Goal: Information Seeking & Learning: Learn about a topic

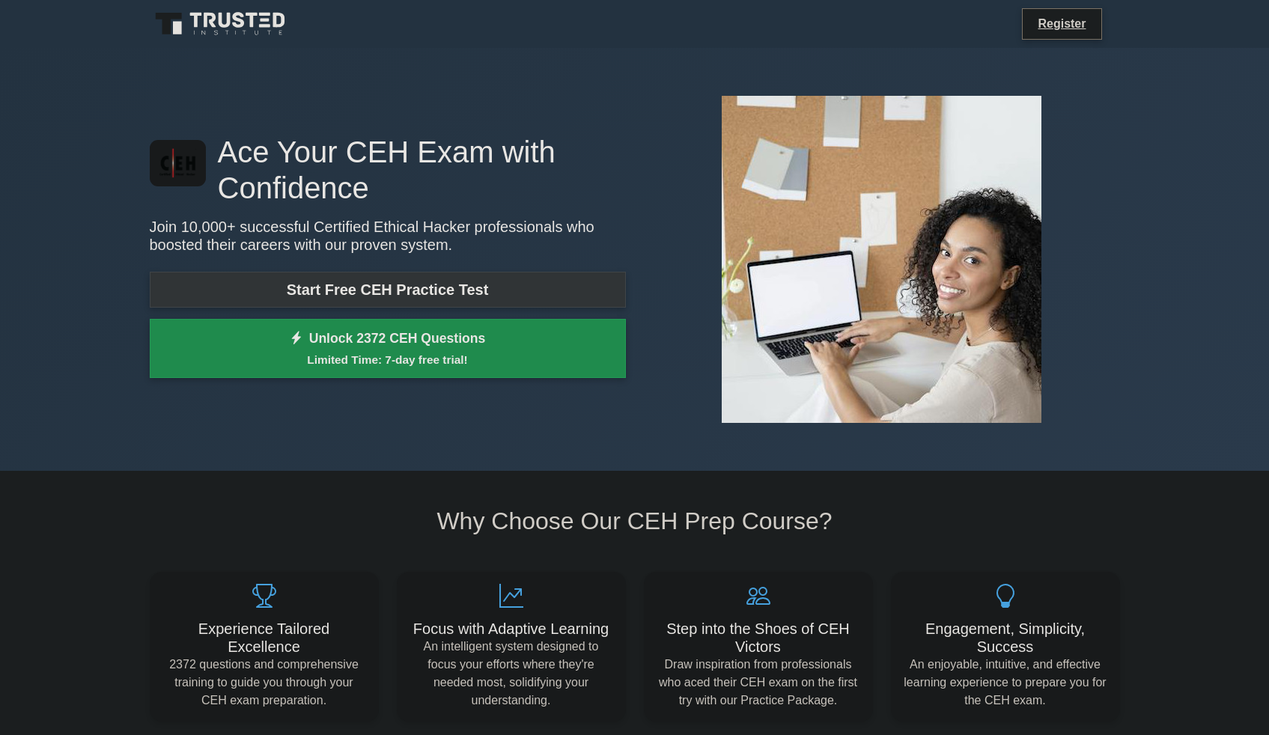
click at [222, 293] on link "Start Free CEH Practice Test" at bounding box center [388, 290] width 476 height 36
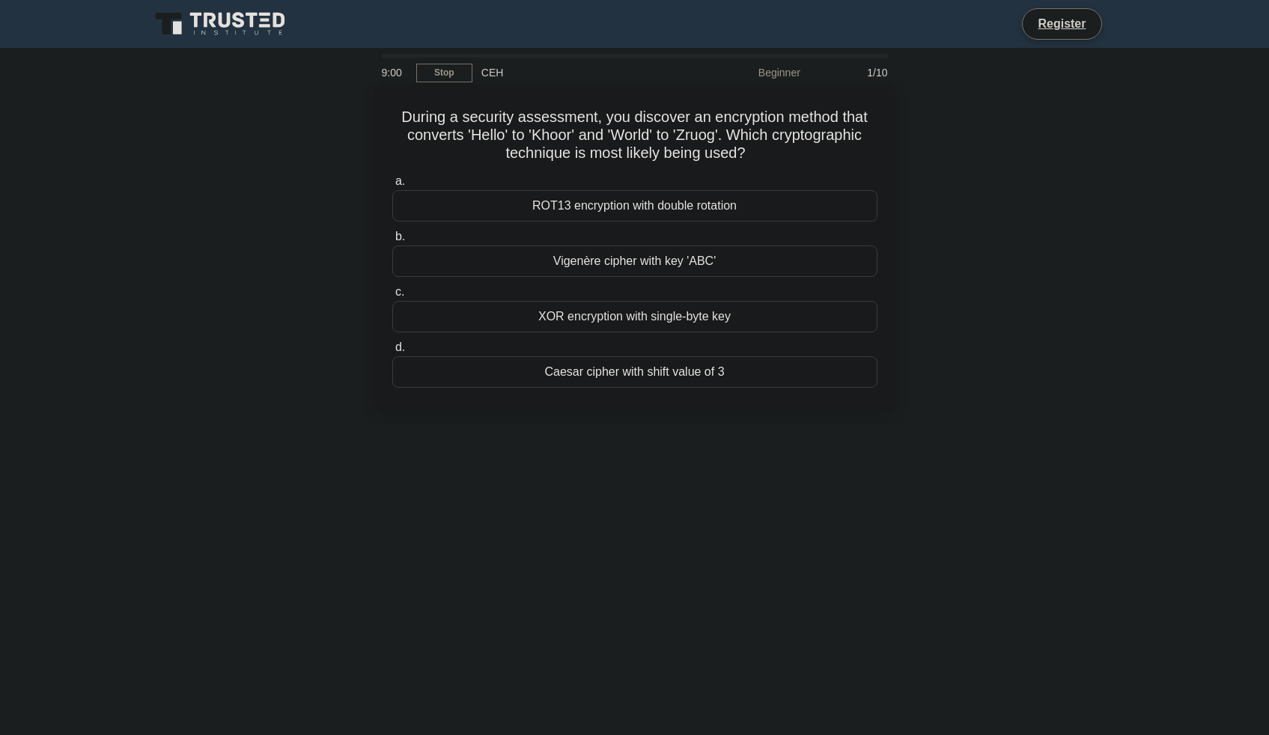
click at [604, 377] on div "Caesar cipher with shift value of 3" at bounding box center [634, 371] width 485 height 31
click at [392, 353] on input "d. Caesar cipher with shift value of 3" at bounding box center [392, 348] width 0 height 10
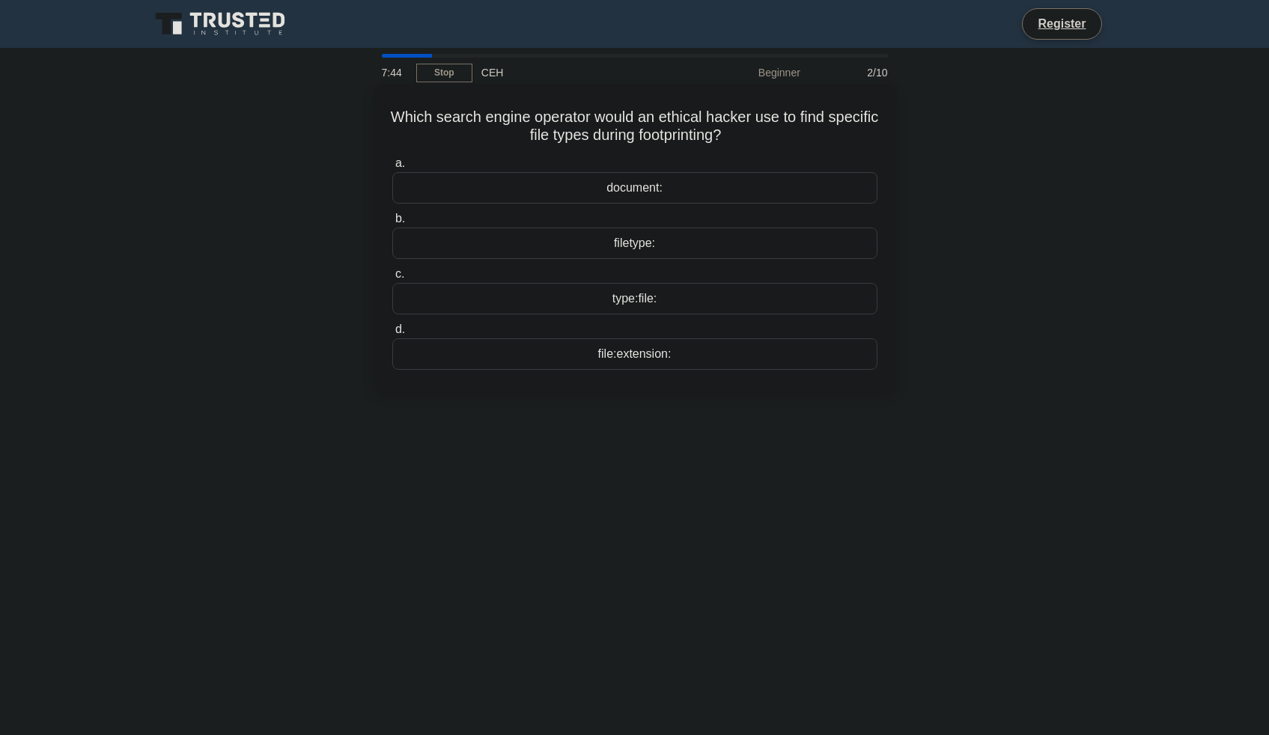
click at [694, 358] on div "file:extension:" at bounding box center [634, 353] width 485 height 31
click at [392, 335] on input "d. file:extension:" at bounding box center [392, 330] width 0 height 10
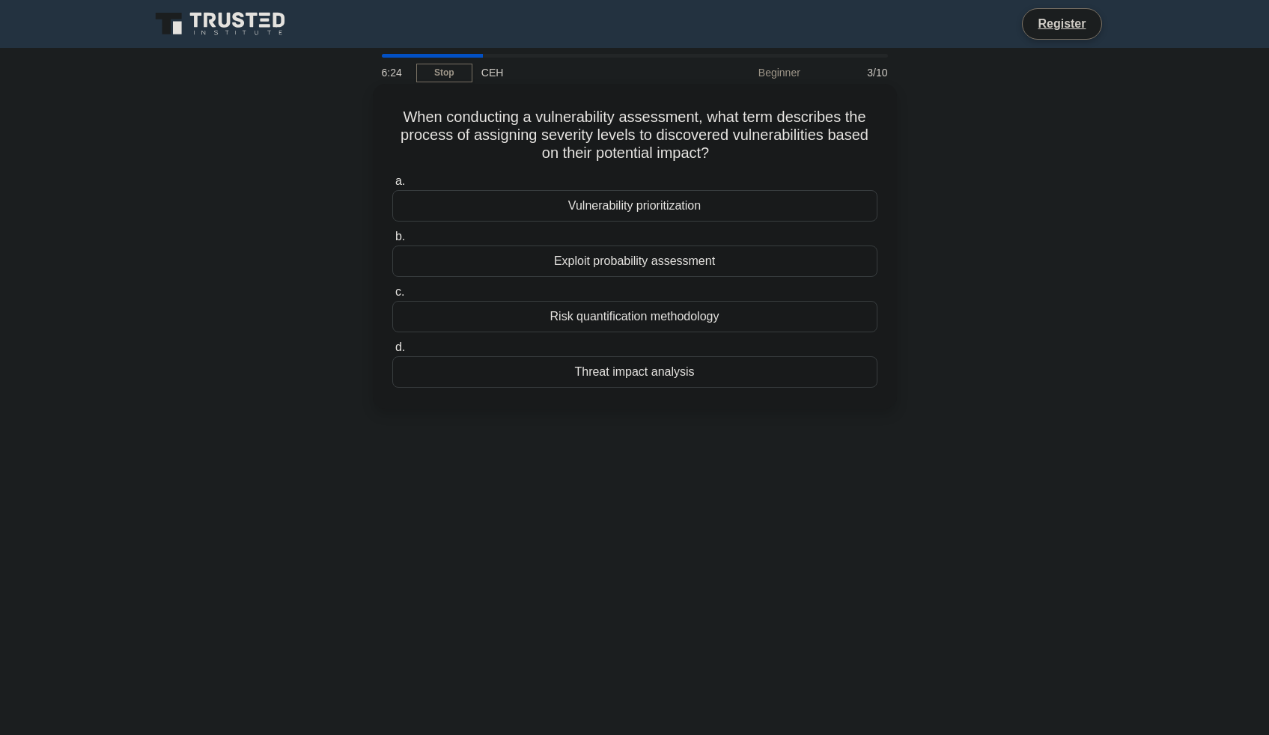
drag, startPoint x: 768, startPoint y: 216, endPoint x: 740, endPoint y: 347, distance: 133.9
click at [740, 347] on div "a. Vulnerability prioritization b. Exploit probability assessment c. d." at bounding box center [634, 280] width 503 height 222
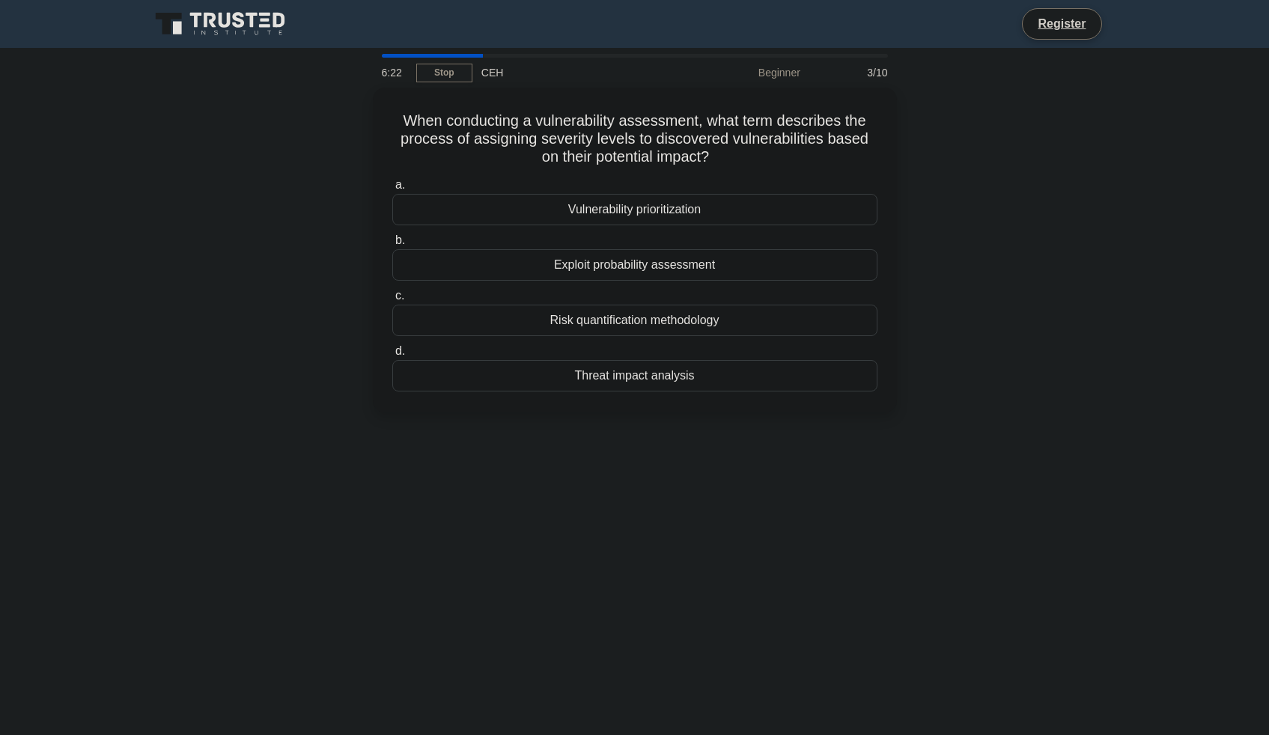
click at [968, 445] on div "6:22 Stop CEH Beginner 3/10 When conducting a vulnerability assessment, what te…" at bounding box center [635, 428] width 988 height 749
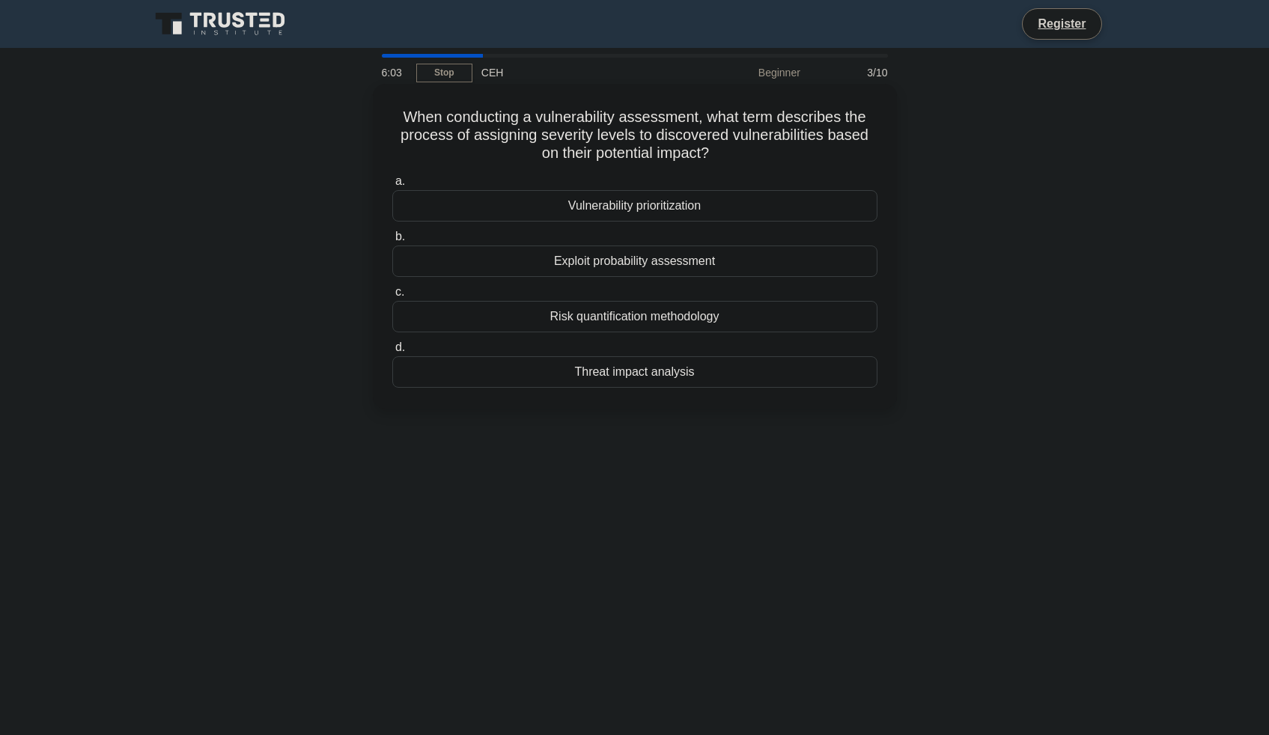
click at [731, 213] on div "Vulnerability prioritization" at bounding box center [634, 205] width 485 height 31
click at [392, 186] on input "a. Vulnerability prioritization" at bounding box center [392, 182] width 0 height 10
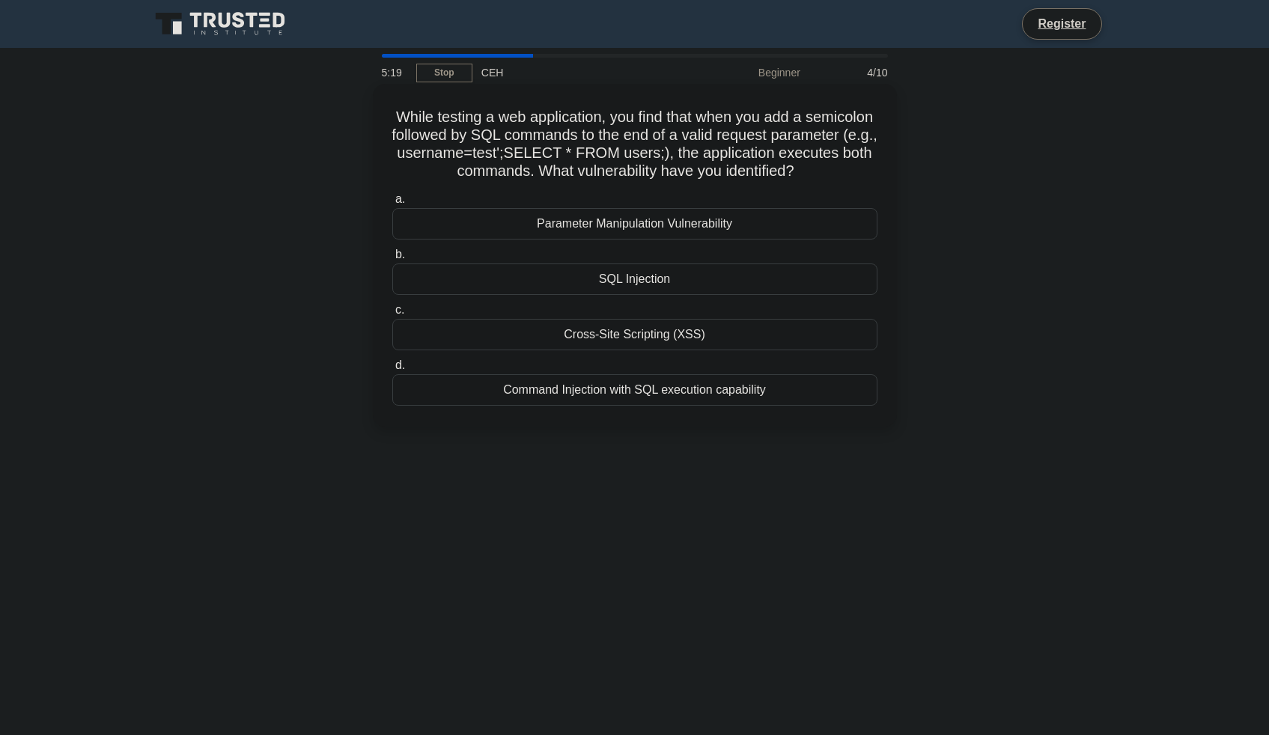
click at [693, 231] on div "Parameter Manipulation Vulnerability" at bounding box center [634, 223] width 485 height 31
click at [392, 204] on input "a. Parameter Manipulation Vulnerability" at bounding box center [392, 200] width 0 height 10
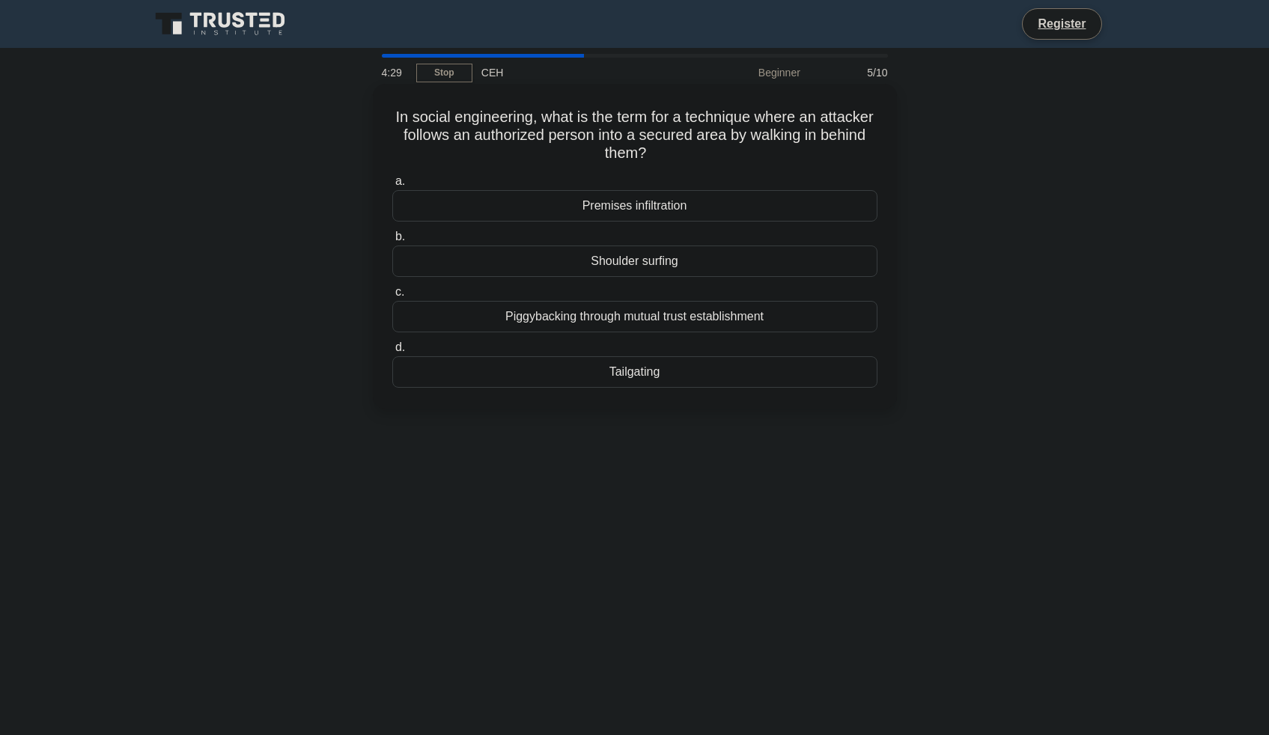
click at [640, 260] on div "Shoulder surfing" at bounding box center [634, 261] width 485 height 31
click at [392, 242] on input "b. Shoulder surfing" at bounding box center [392, 237] width 0 height 10
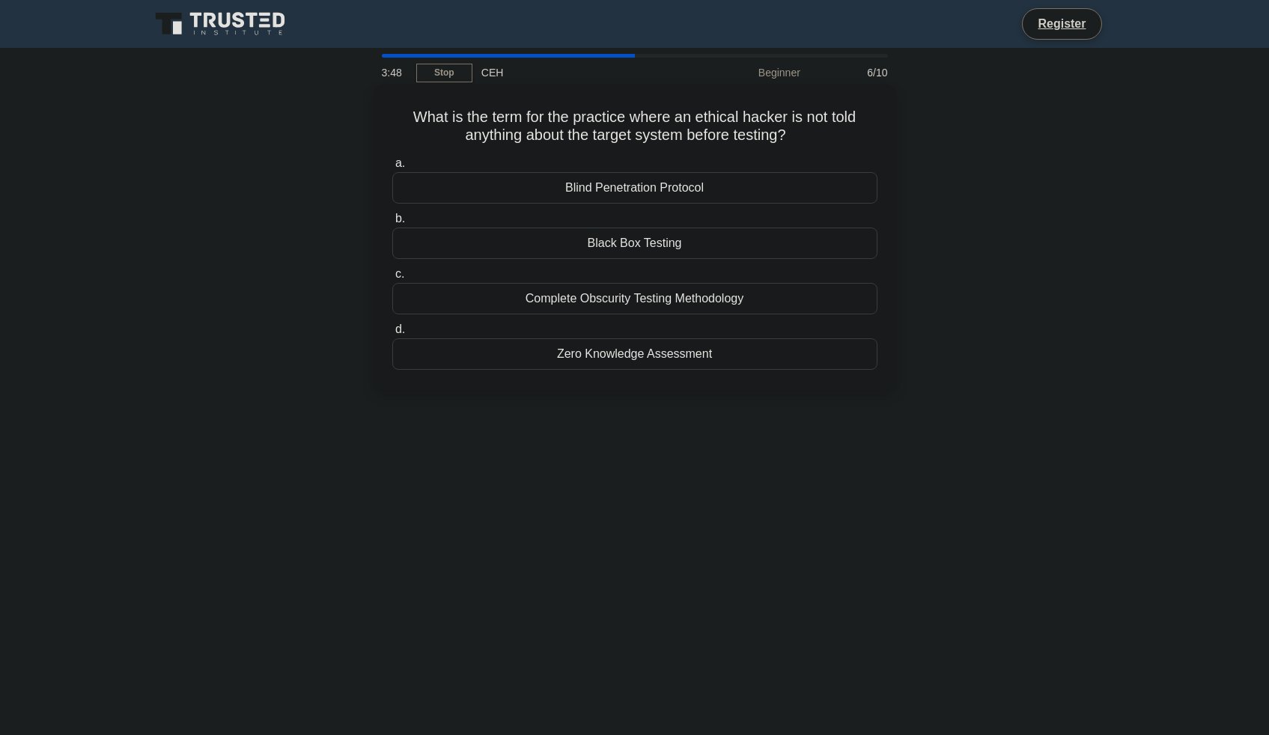
click at [755, 264] on div "a. Blind Penetration Protocol b. Black Box Testing" at bounding box center [634, 262] width 503 height 222
click at [754, 244] on div "Black Box Testing" at bounding box center [634, 243] width 485 height 31
click at [392, 224] on input "b. Black Box Testing" at bounding box center [392, 219] width 0 height 10
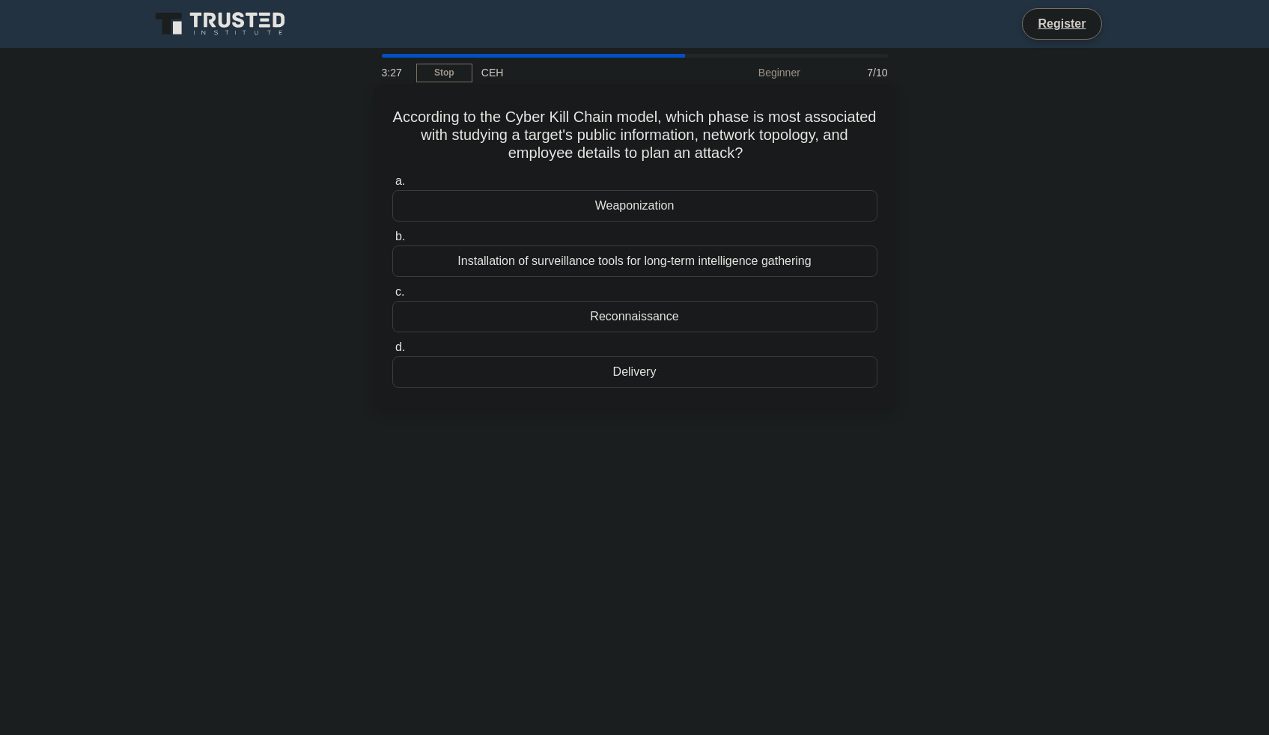
click at [702, 321] on div "Reconnaissance" at bounding box center [634, 316] width 485 height 31
click at [392, 297] on input "c. Reconnaissance" at bounding box center [392, 292] width 0 height 10
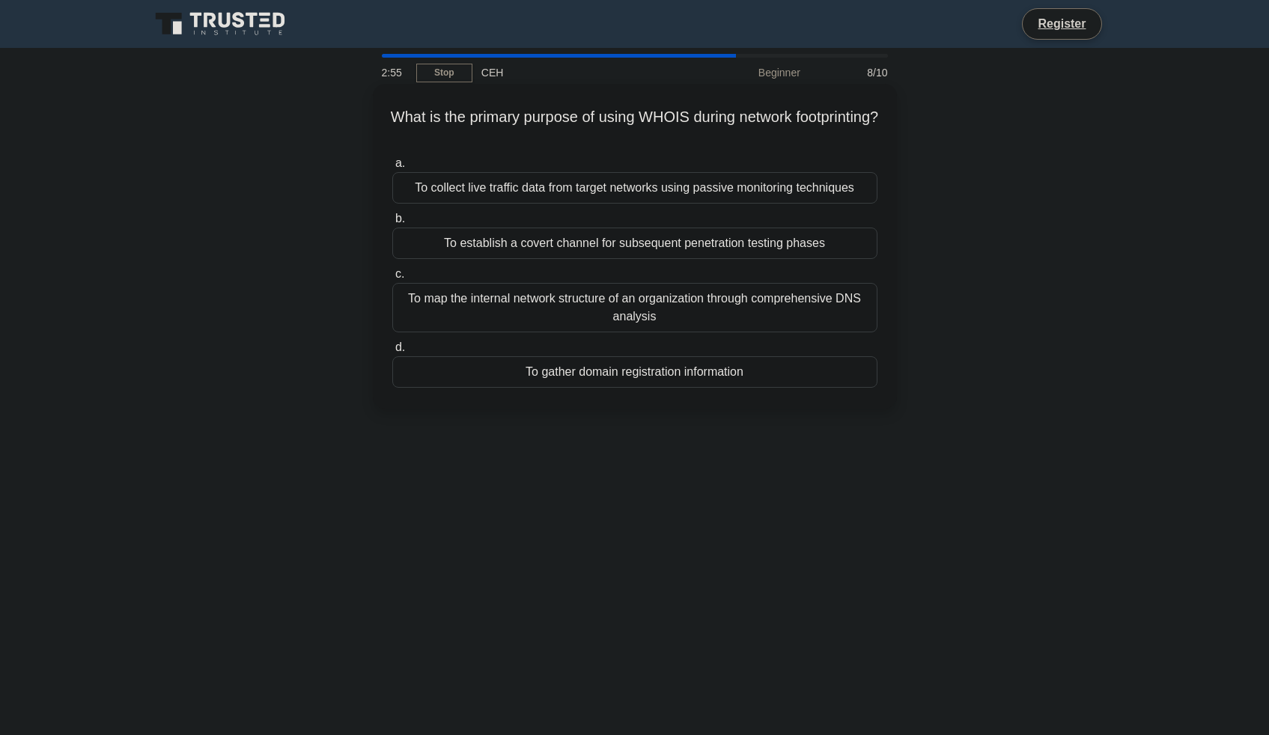
click at [687, 380] on div "To gather domain registration information" at bounding box center [634, 371] width 485 height 31
click at [392, 353] on input "d. To gather domain registration information" at bounding box center [392, 348] width 0 height 10
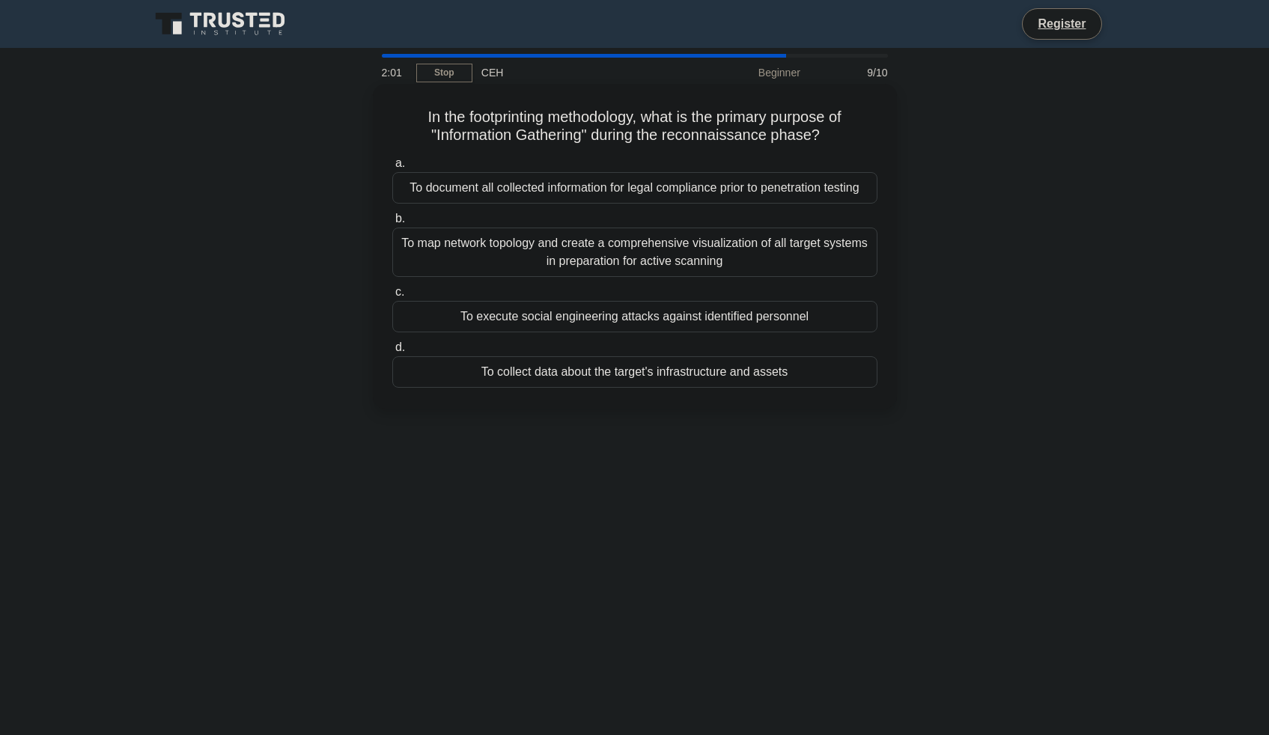
click at [755, 380] on div "To collect data about the target's infrastructure and assets" at bounding box center [634, 371] width 485 height 31
click at [392, 353] on input "d. To collect data about the target's infrastructure and assets" at bounding box center [392, 348] width 0 height 10
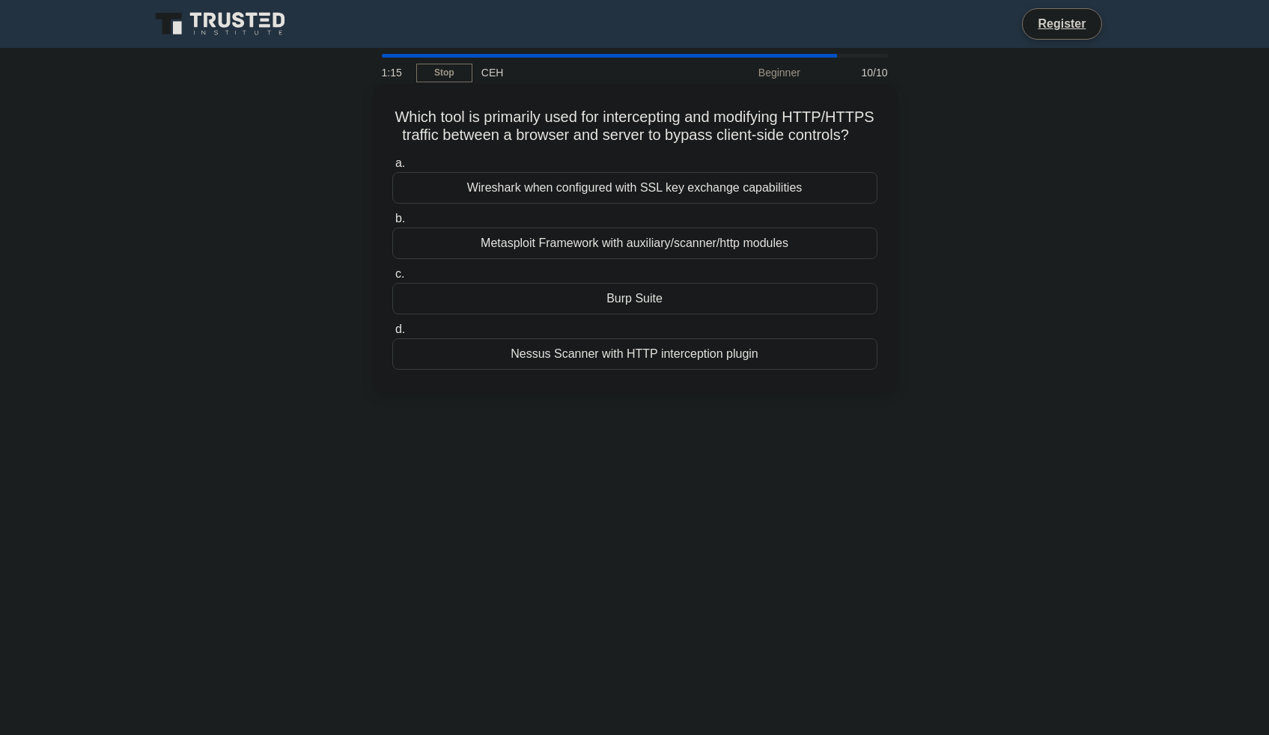
click at [773, 355] on div "Nessus Scanner with HTTP interception plugin" at bounding box center [634, 353] width 485 height 31
click at [392, 335] on input "d. Nessus Scanner with HTTP interception plugin" at bounding box center [392, 330] width 0 height 10
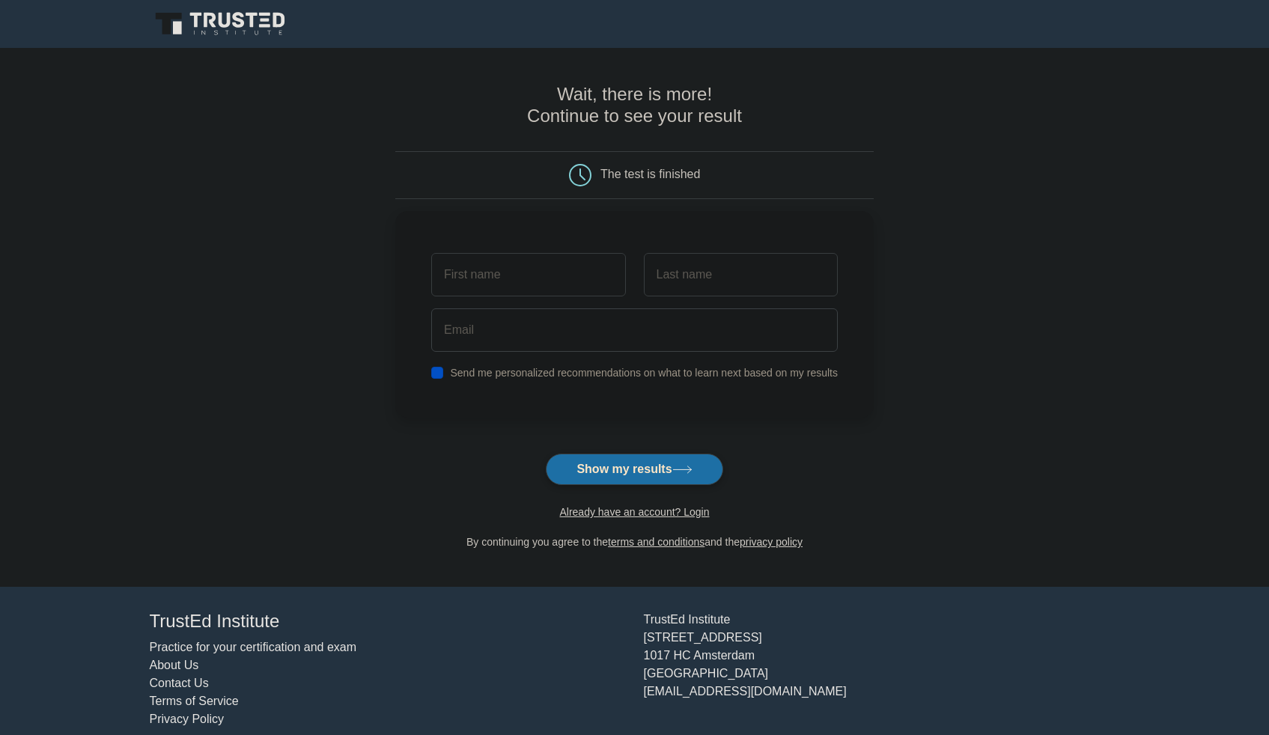
scroll to position [17, 0]
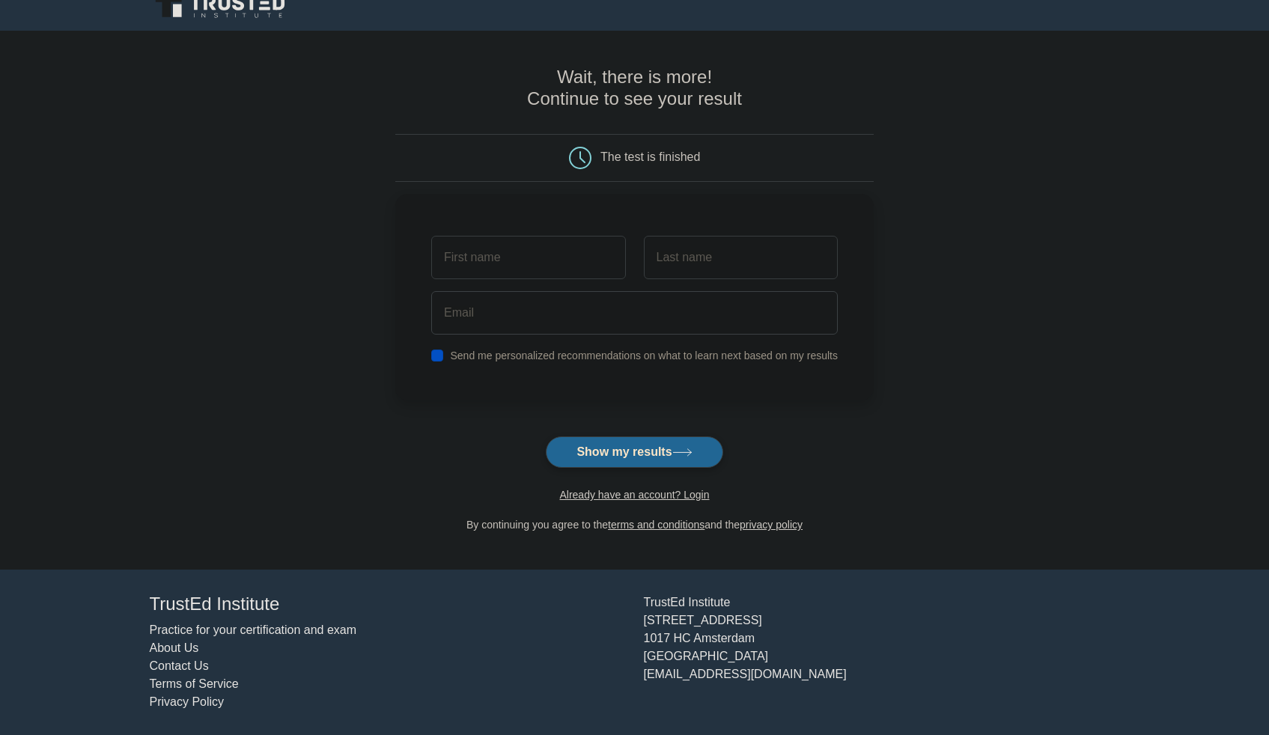
click at [680, 445] on button "Show my results" at bounding box center [634, 451] width 177 height 31
type input "[PERSON_NAME]"
click at [709, 267] on input "text" at bounding box center [741, 253] width 194 height 43
type input "patel"
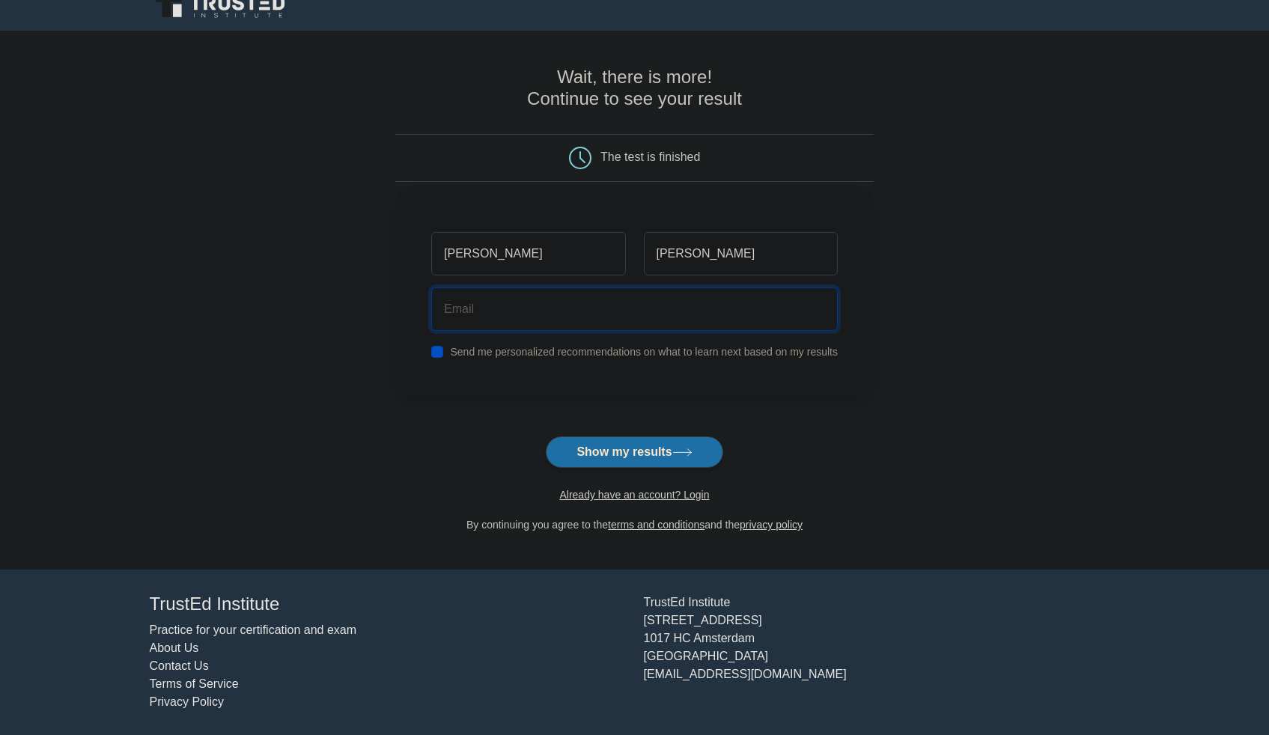
click at [687, 321] on input "email" at bounding box center [634, 308] width 407 height 43
type input "itw065989@gmail.com"
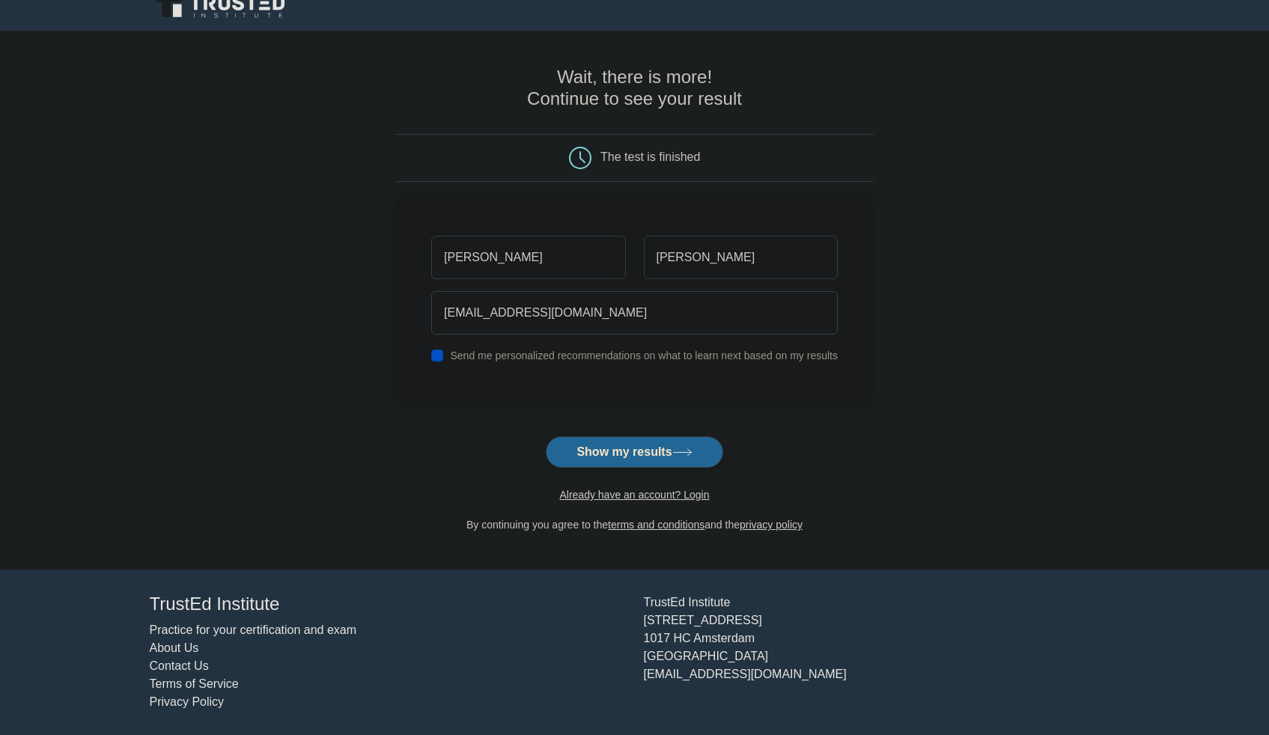
click at [665, 457] on button "Show my results" at bounding box center [634, 451] width 177 height 31
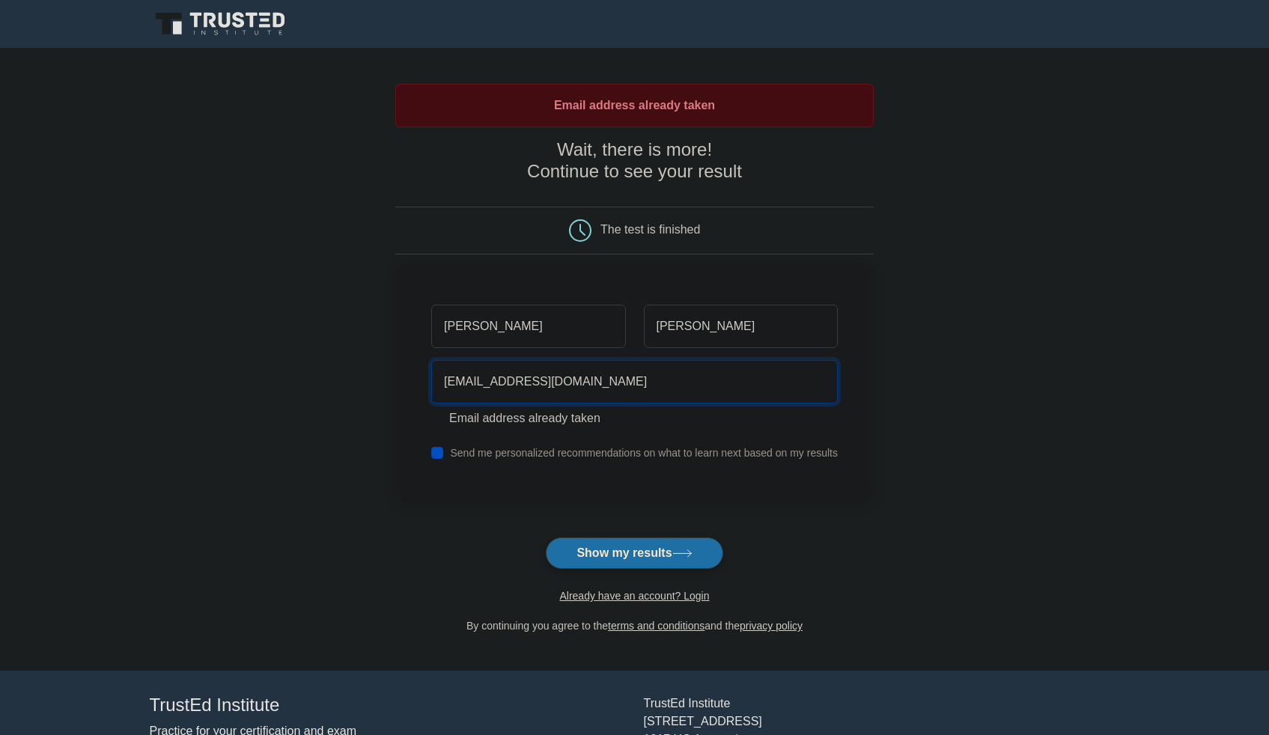
click at [627, 389] on input "itw065989@gmail.com" at bounding box center [634, 381] width 407 height 43
type input "i"
click at [619, 391] on input "email" at bounding box center [634, 381] width 407 height 43
type input "komalpatel10122000@gmail.com"
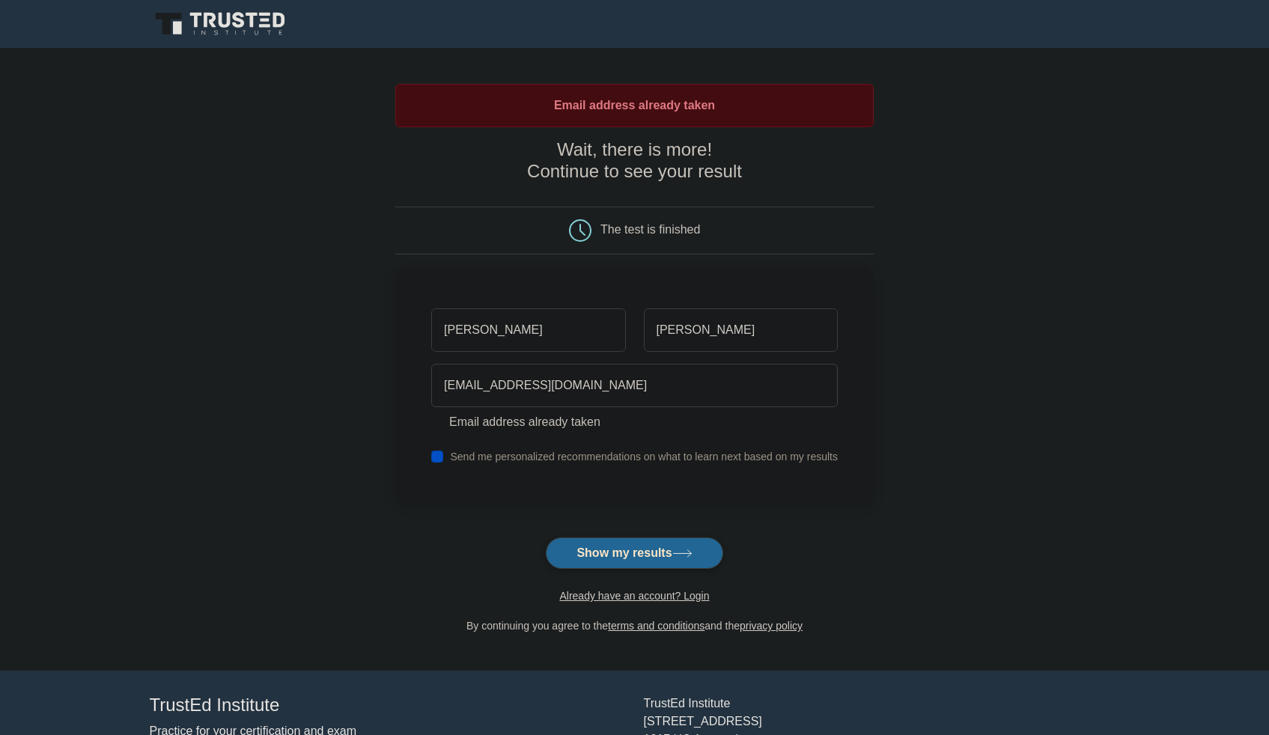
click at [611, 565] on button "Show my results" at bounding box center [634, 553] width 177 height 31
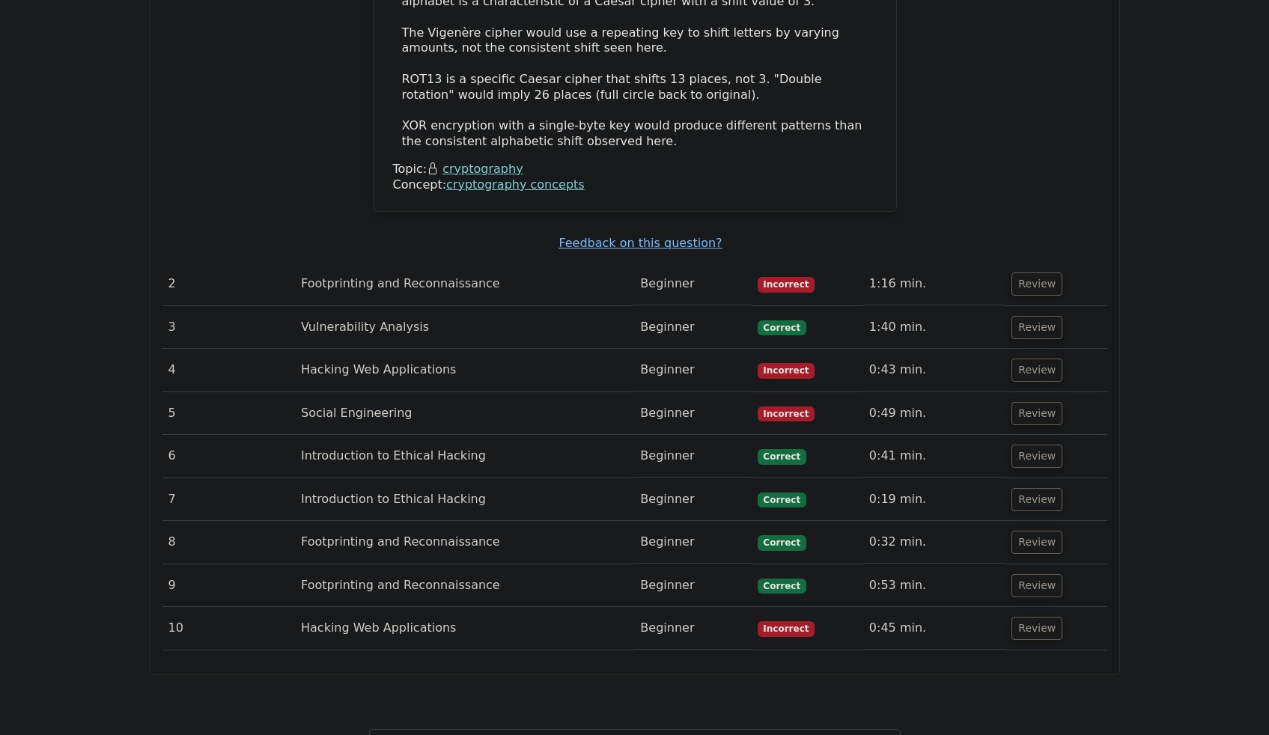
scroll to position [1917, 0]
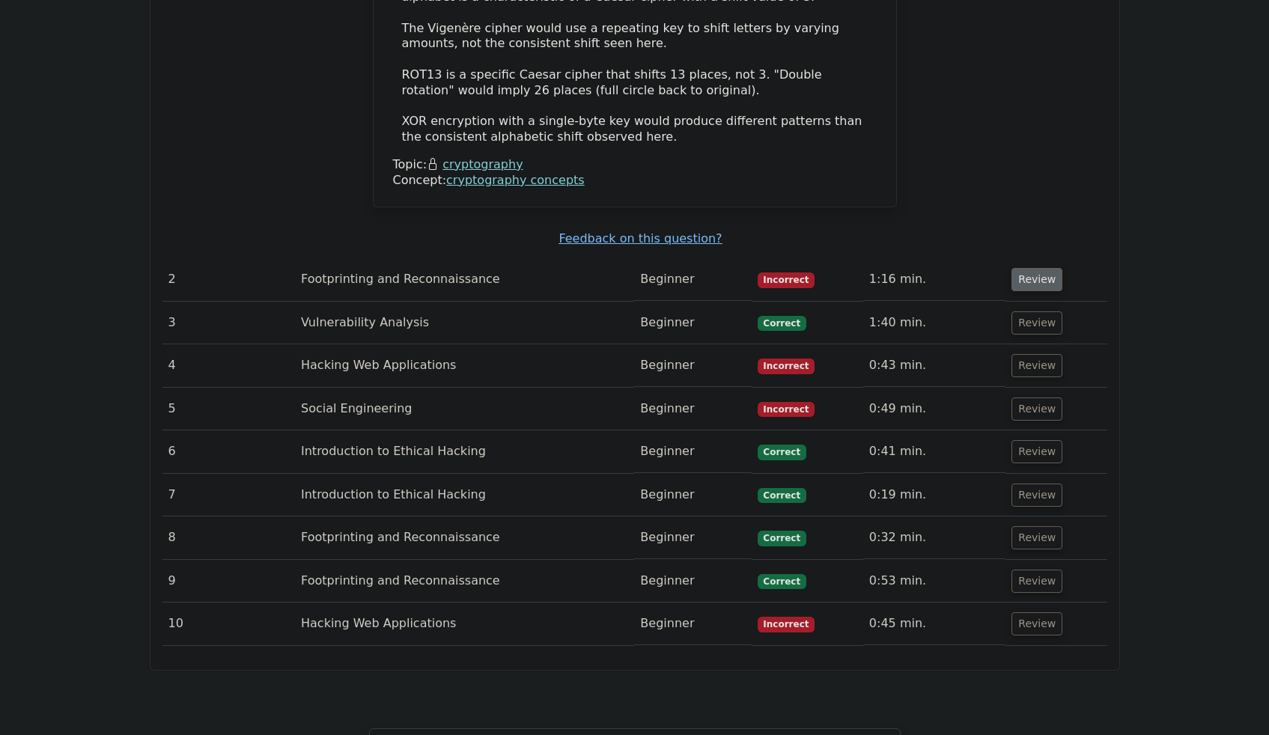
click at [1039, 268] on button "Review" at bounding box center [1036, 279] width 51 height 23
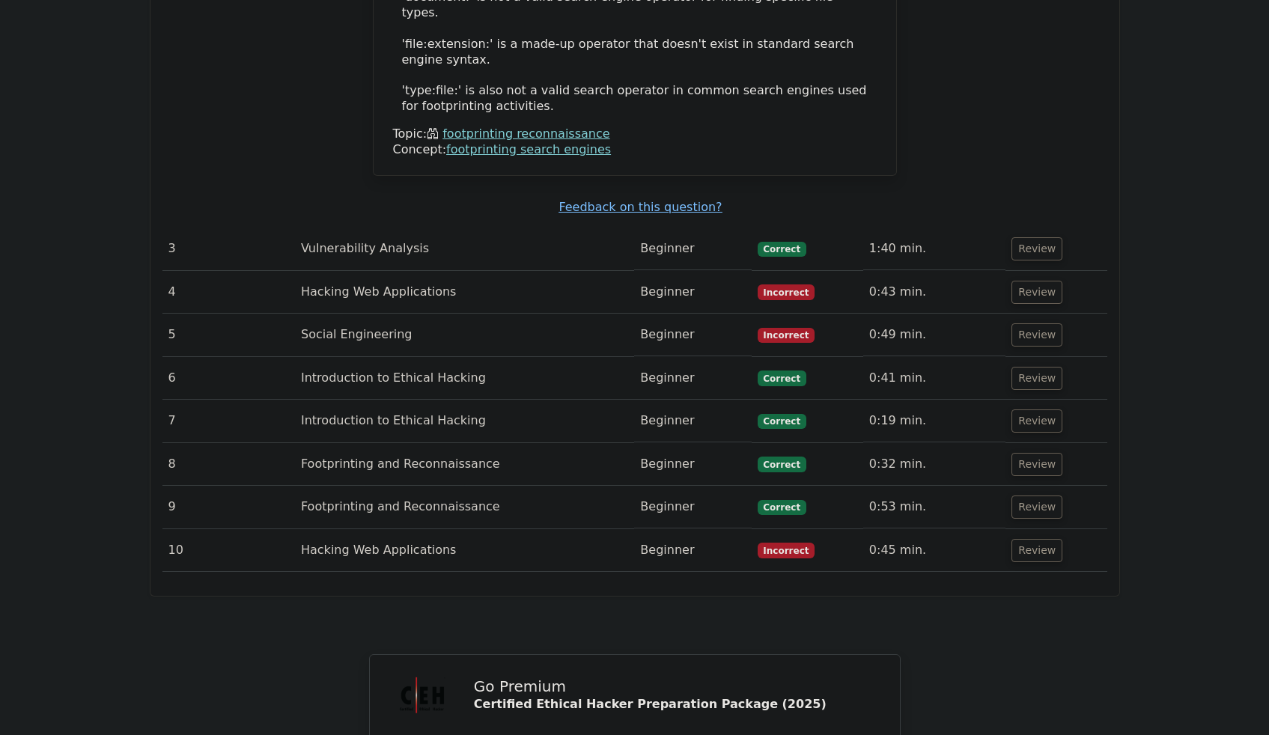
scroll to position [2742, 0]
click at [1034, 236] on button "Review" at bounding box center [1036, 247] width 51 height 23
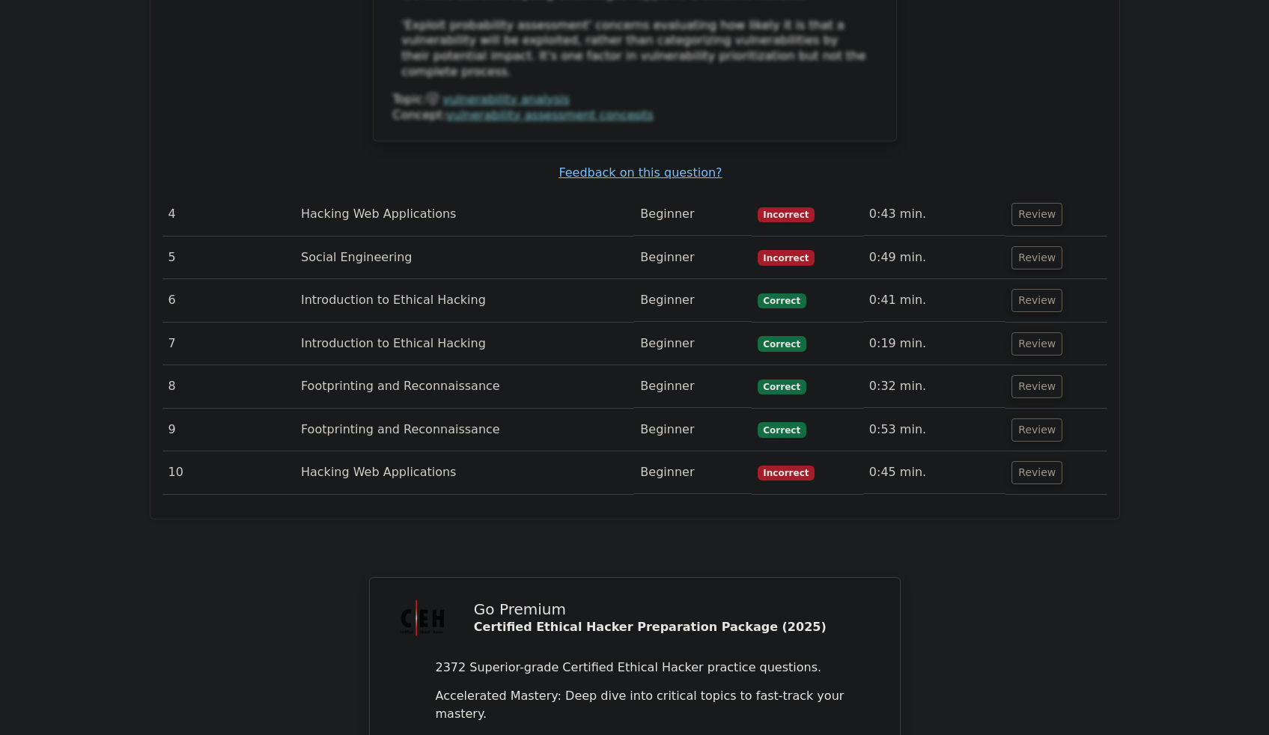
scroll to position [3646, 0]
click at [1032, 204] on button "Review" at bounding box center [1036, 215] width 51 height 23
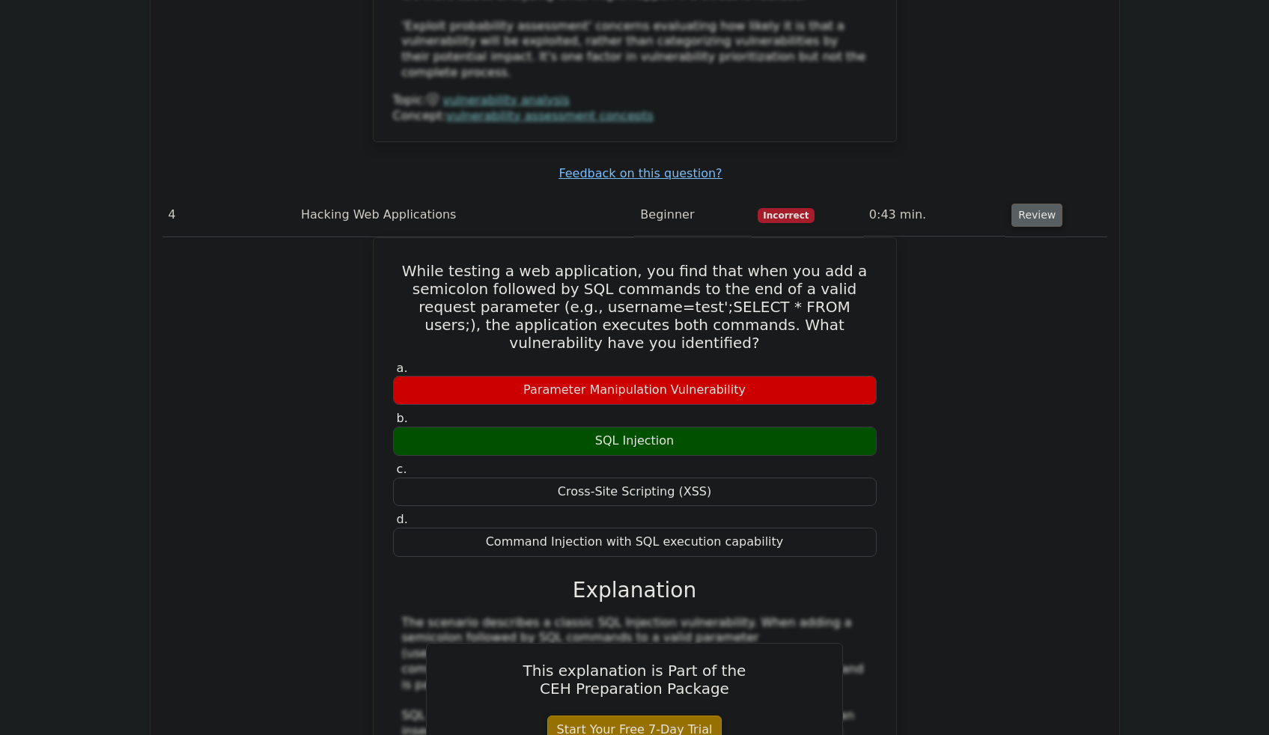
click at [1027, 204] on button "Review" at bounding box center [1036, 215] width 51 height 23
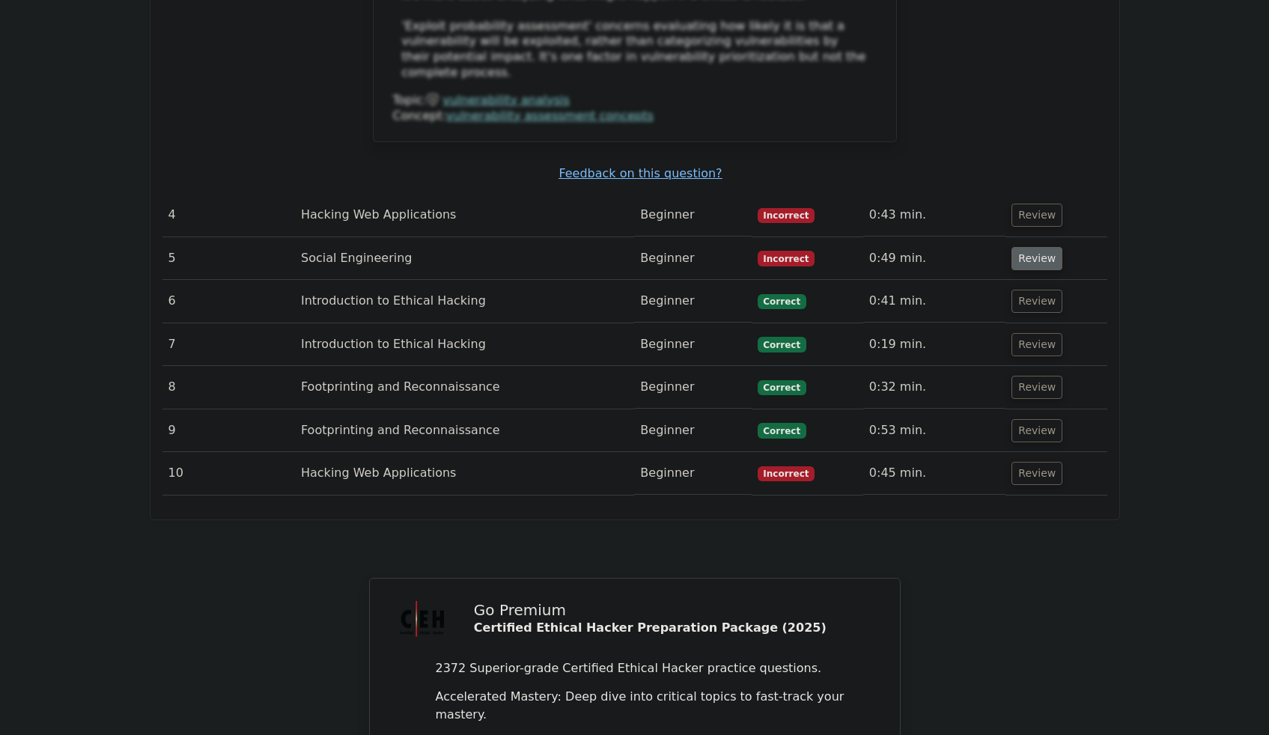
click at [1016, 247] on button "Review" at bounding box center [1036, 258] width 51 height 23
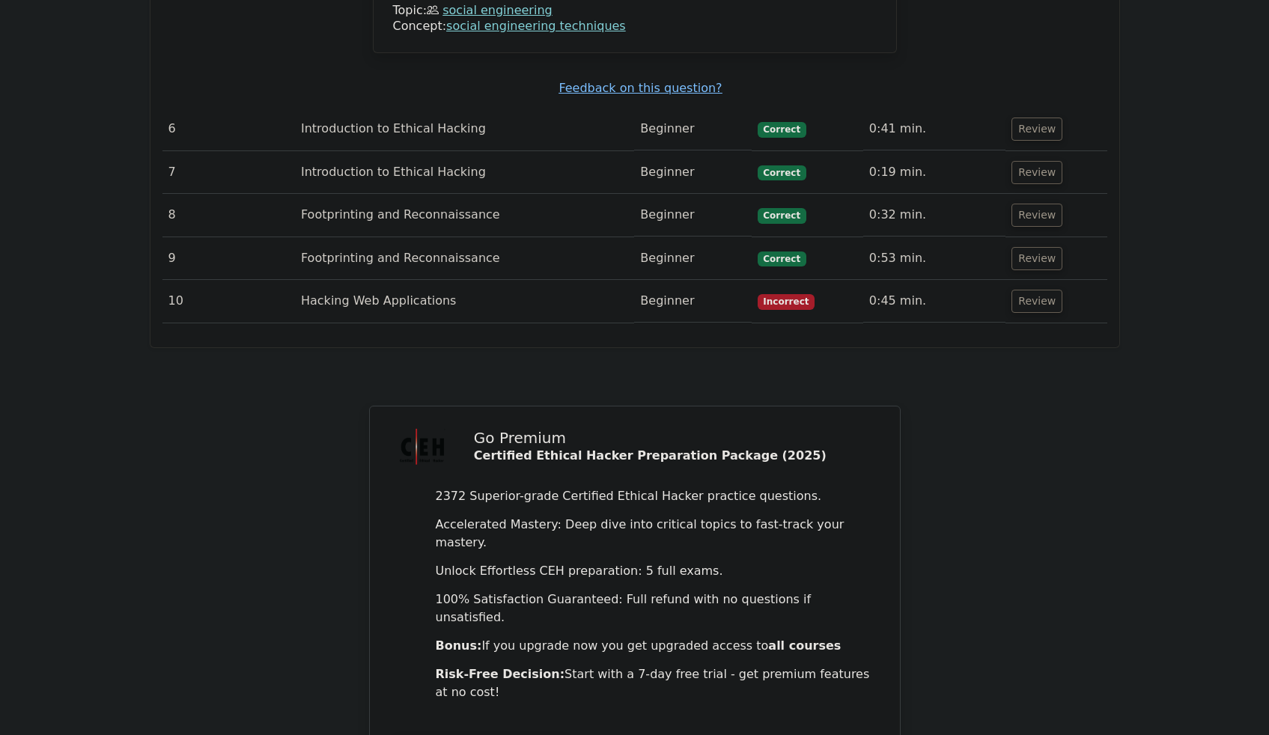
scroll to position [4499, 0]
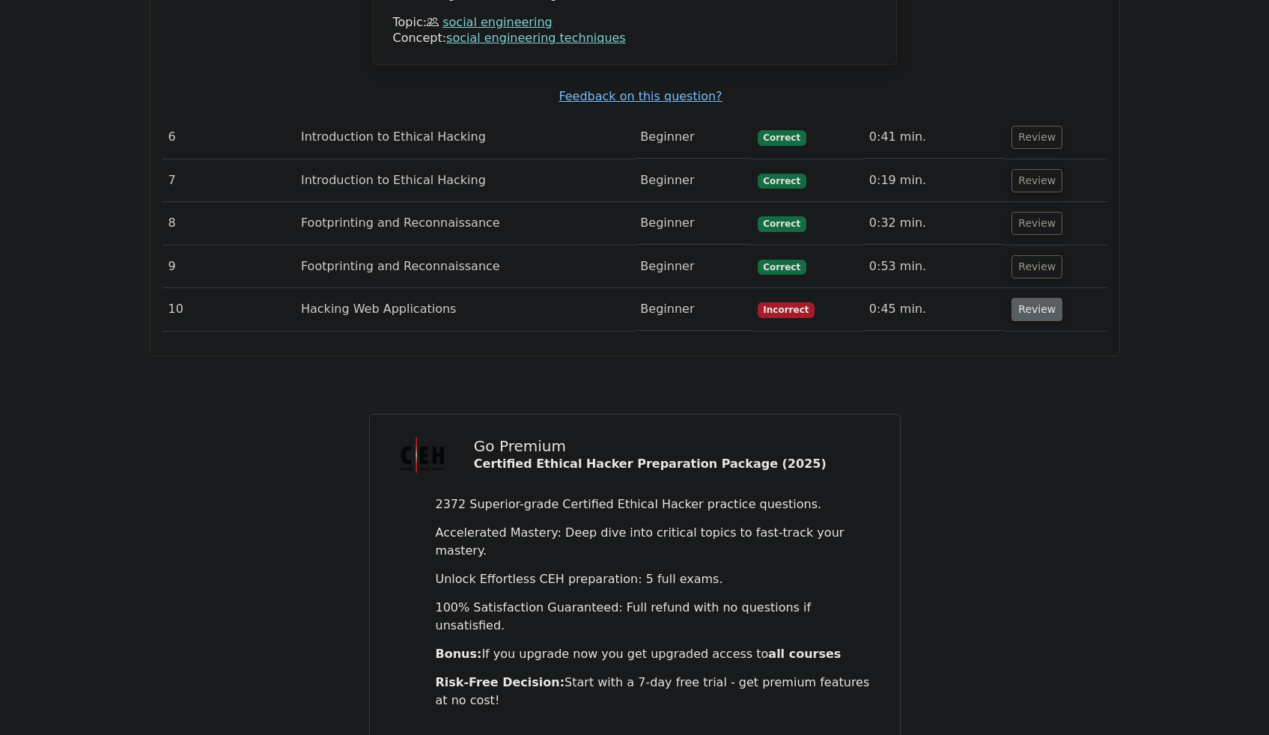
click at [1023, 298] on button "Review" at bounding box center [1036, 309] width 51 height 23
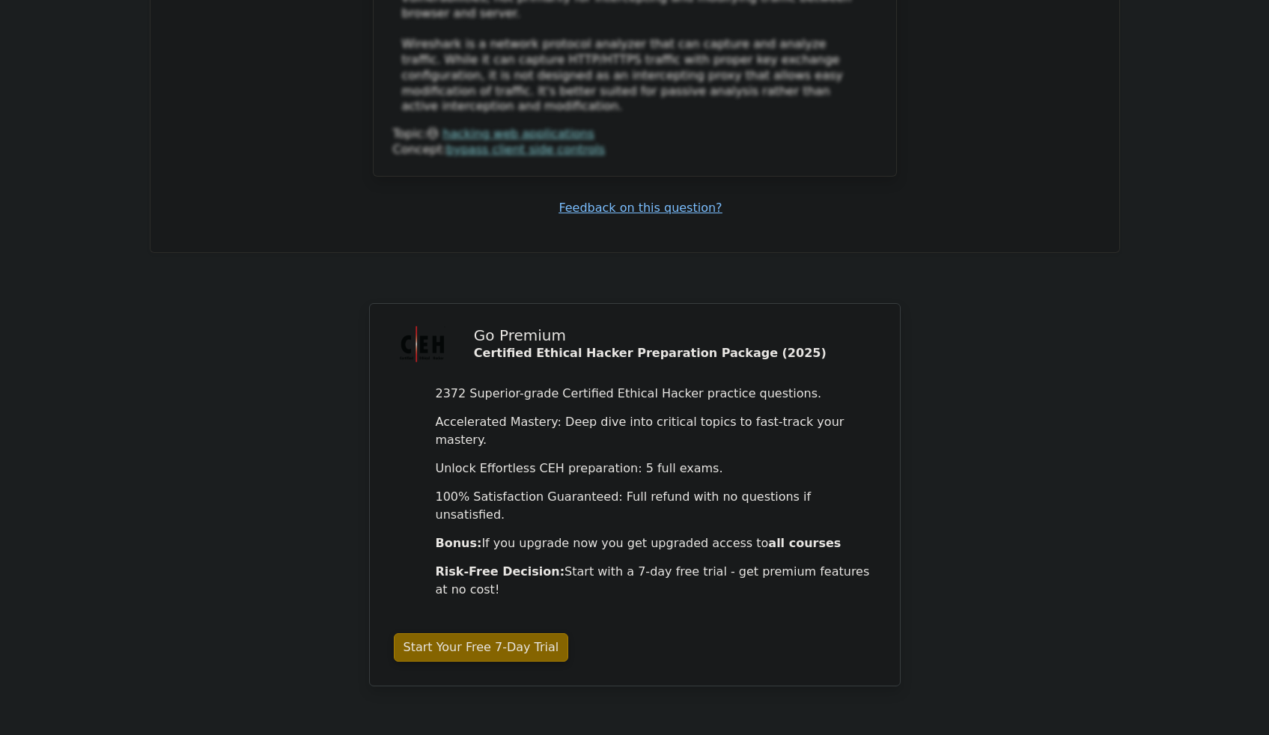
scroll to position [5409, 0]
